Goal: Task Accomplishment & Management: Use online tool/utility

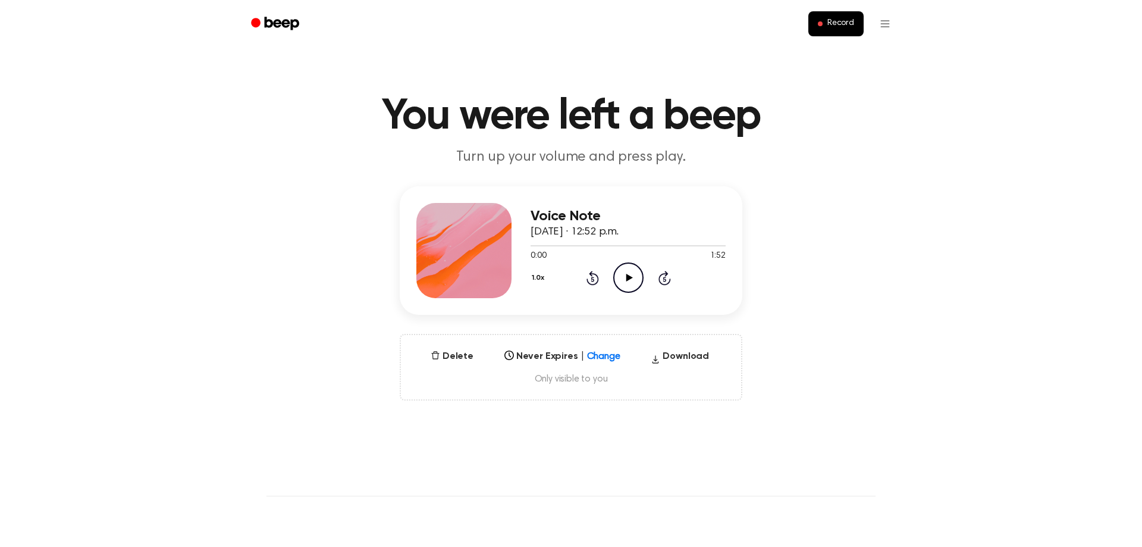
click at [632, 282] on icon "Play Audio" at bounding box center [628, 277] width 30 height 30
click at [627, 281] on icon "Pause Audio" at bounding box center [628, 277] width 30 height 30
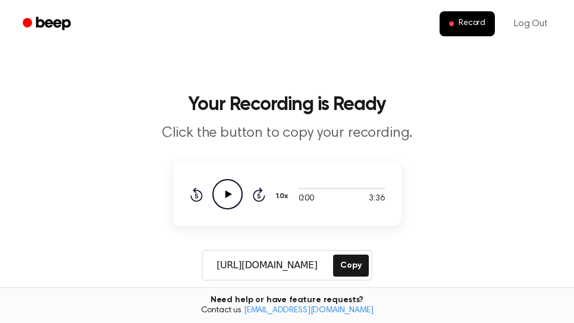
click at [237, 200] on icon "Play Audio" at bounding box center [227, 194] width 30 height 30
click at [231, 197] on icon "Pause Audio" at bounding box center [227, 194] width 30 height 30
click at [228, 196] on icon "Play Audio" at bounding box center [227, 194] width 30 height 30
click at [257, 198] on icon "Skip 5 seconds" at bounding box center [258, 194] width 13 height 15
drag, startPoint x: 261, startPoint y: 196, endPoint x: 220, endPoint y: 190, distance: 42.1
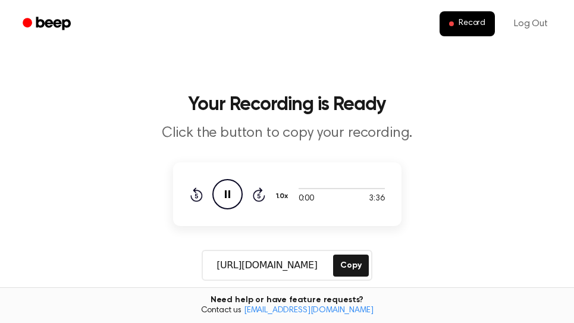
click at [261, 196] on icon "Skip 5 seconds" at bounding box center [258, 194] width 13 height 15
click at [222, 190] on icon "Pause Audio" at bounding box center [227, 194] width 30 height 30
click at [231, 197] on icon "Play Audio" at bounding box center [227, 194] width 30 height 30
click at [233, 198] on icon "Pause Audio" at bounding box center [227, 194] width 30 height 30
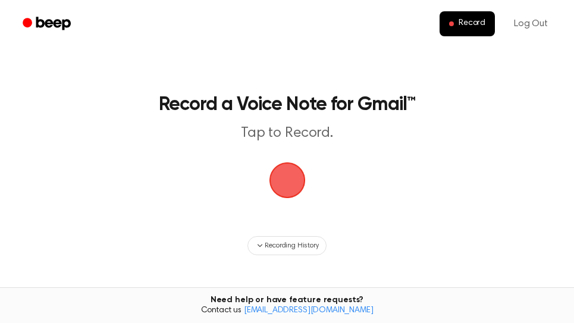
click at [282, 181] on span "button" at bounding box center [286, 180] width 51 height 51
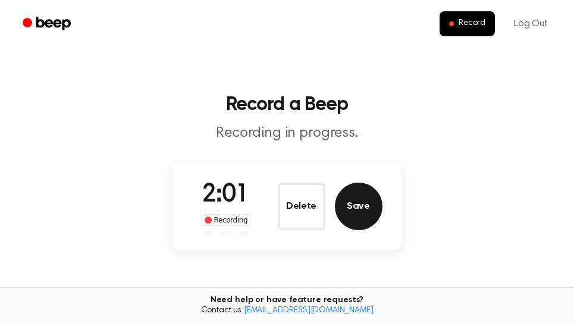
click at [369, 206] on button "Save" at bounding box center [359, 207] width 48 height 48
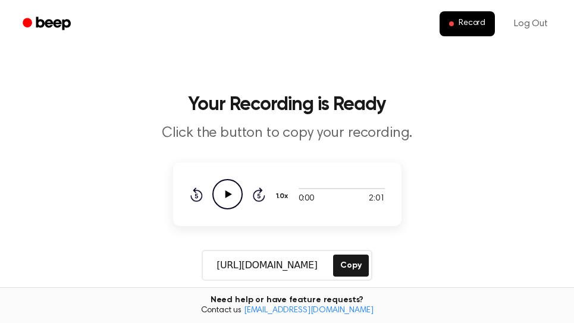
click at [230, 192] on icon "Play Audio" at bounding box center [227, 194] width 30 height 30
click at [229, 195] on icon "Pause Audio" at bounding box center [227, 194] width 30 height 30
click at [355, 263] on button "Copy" at bounding box center [350, 266] width 35 height 22
